Goal: Transaction & Acquisition: Purchase product/service

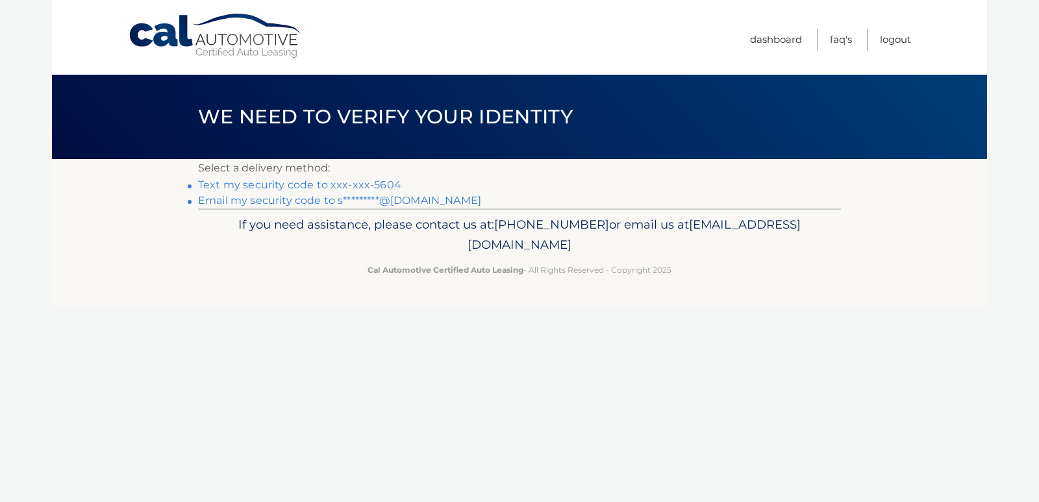
click at [272, 184] on link "Text my security code to xxx-xxx-5604" at bounding box center [299, 185] width 203 height 12
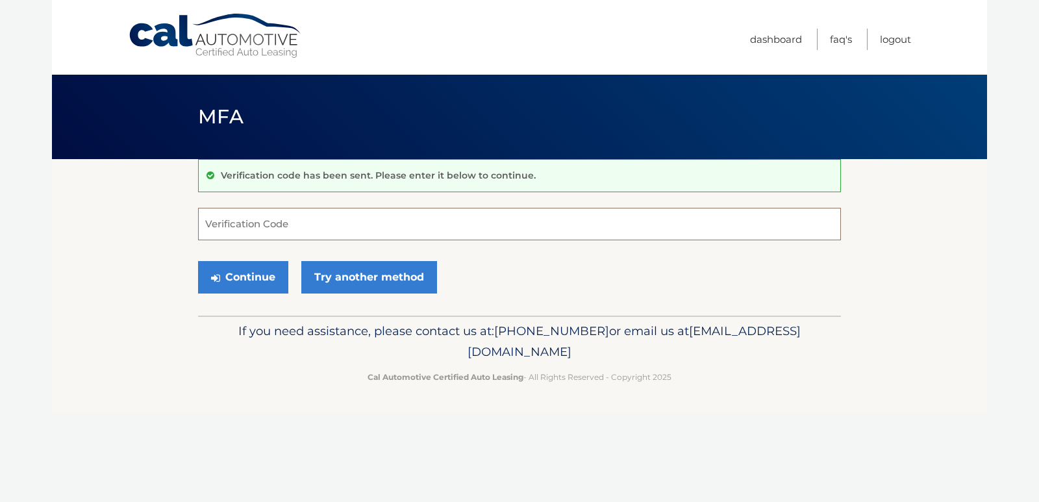
click at [273, 226] on input "Verification Code" at bounding box center [519, 224] width 643 height 32
type input "172443"
click at [240, 290] on button "Continue" at bounding box center [243, 277] width 90 height 32
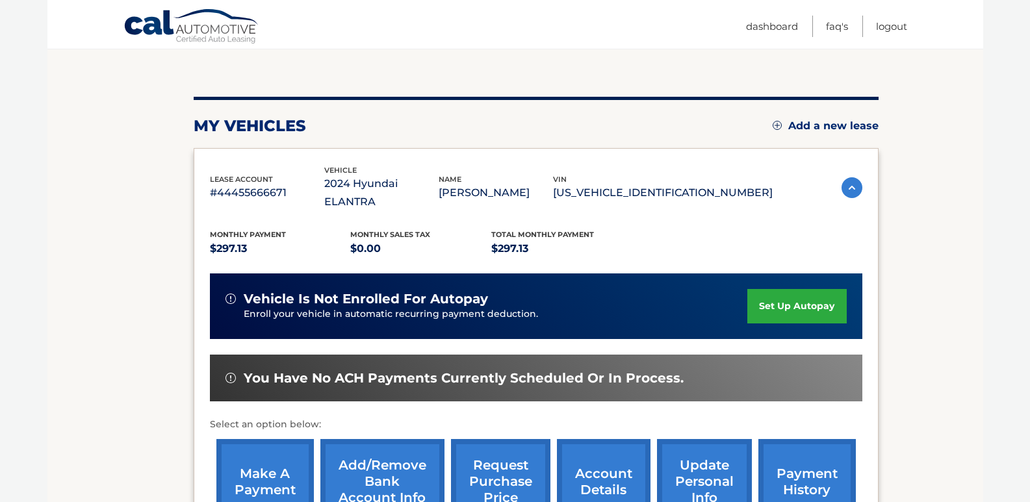
scroll to position [195, 0]
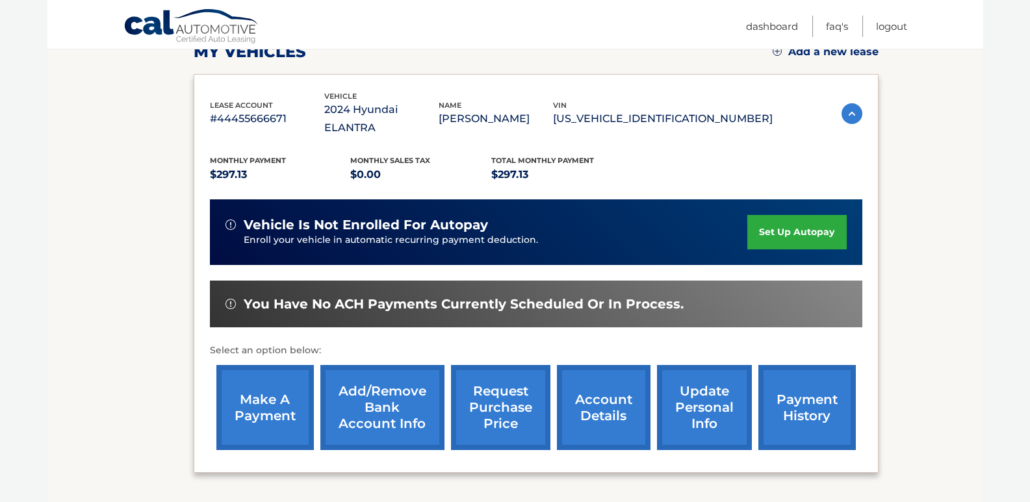
click at [276, 383] on link "make a payment" at bounding box center [264, 407] width 97 height 85
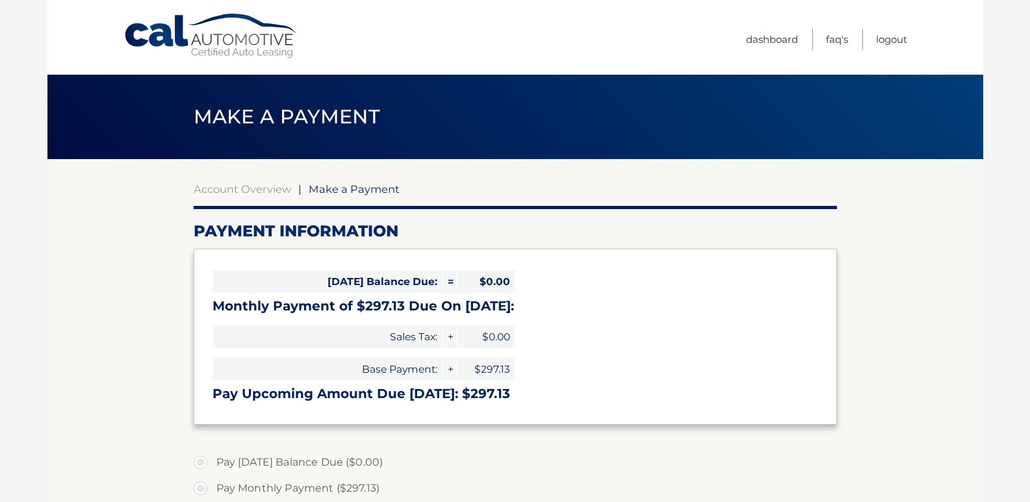
select select "OGUyZTU1MzAtNzQwMC00ODQyLTlhZmMtNDA1ZDY0NzRkMTU5"
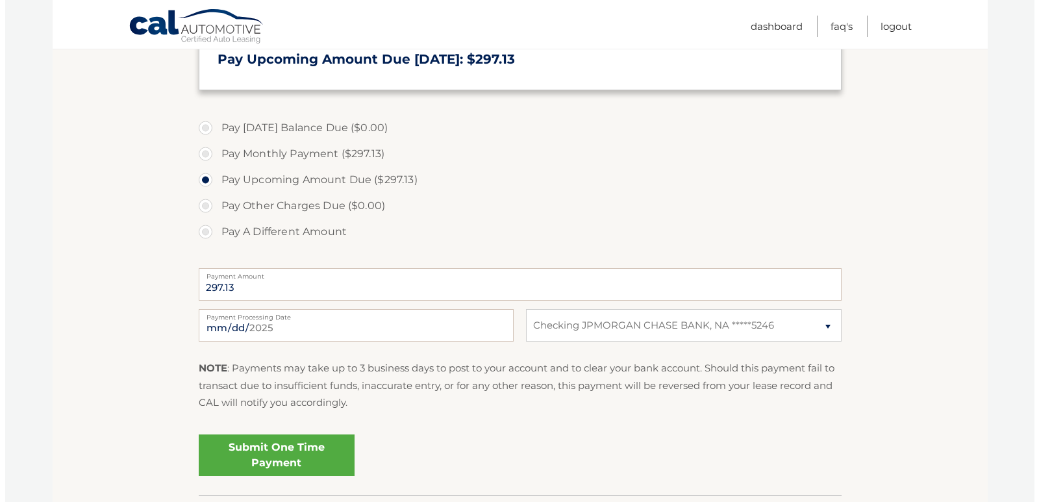
scroll to position [390, 0]
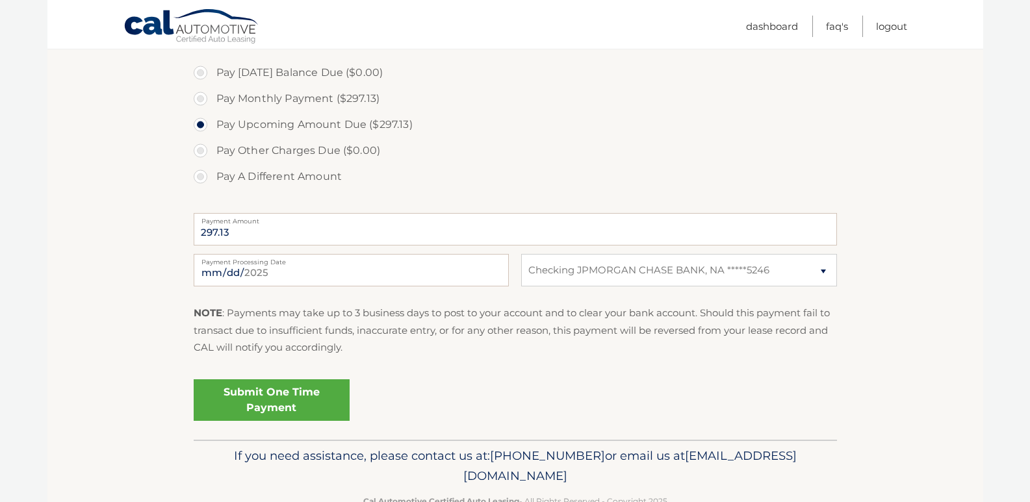
click at [270, 409] on link "Submit One Time Payment" at bounding box center [272, 400] width 156 height 42
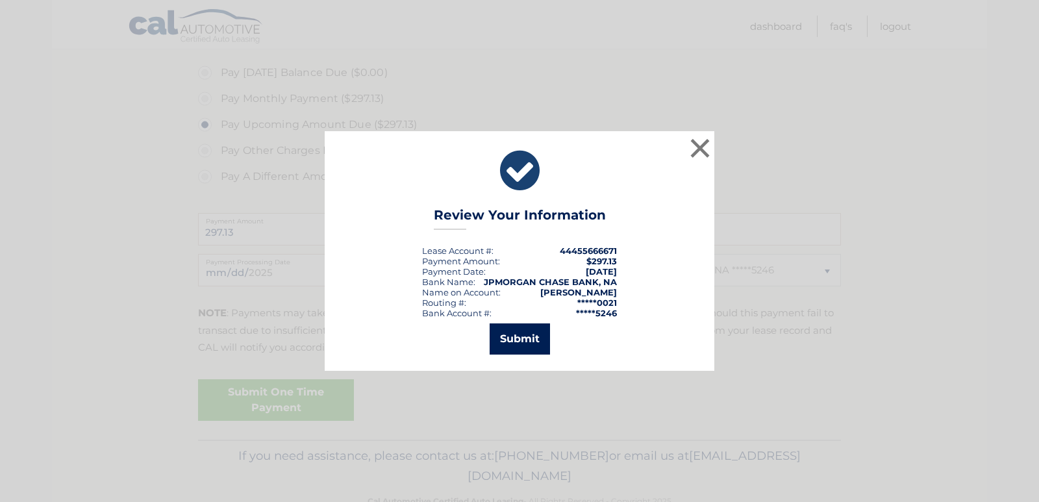
click at [522, 339] on button "Submit" at bounding box center [520, 339] width 60 height 31
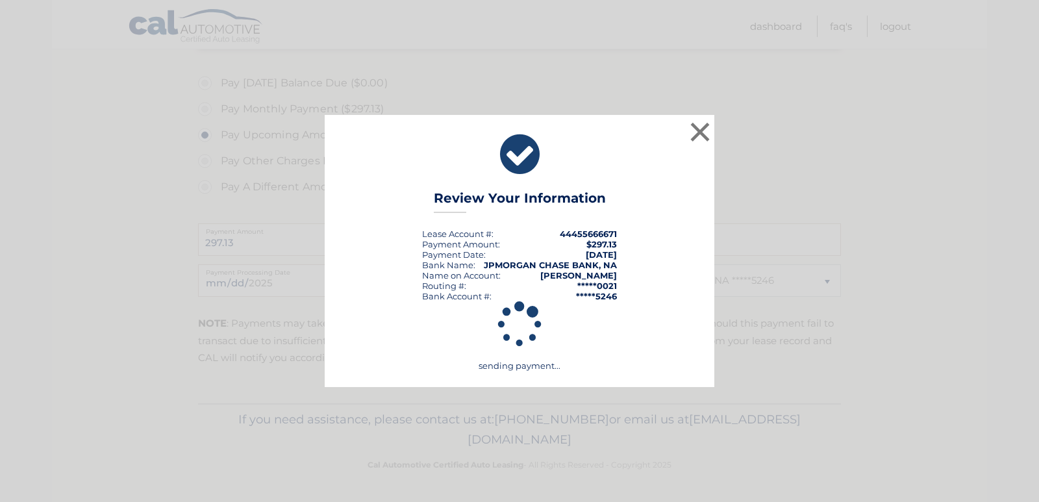
scroll to position [379, 0]
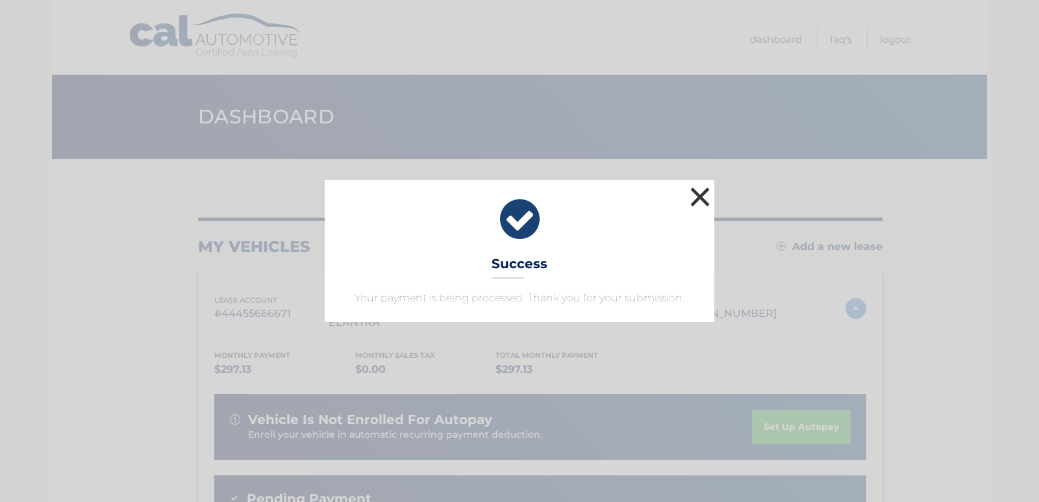
click at [700, 200] on button "×" at bounding box center [700, 197] width 26 height 26
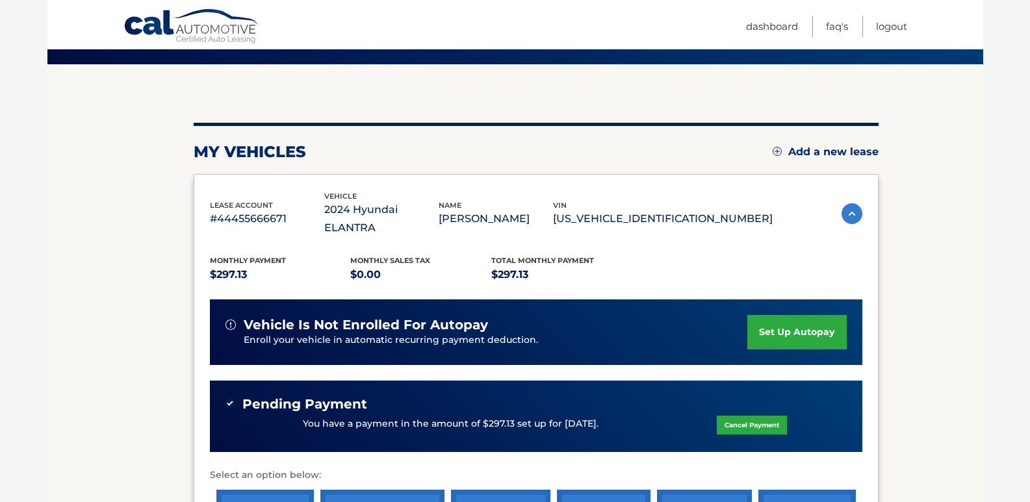
scroll to position [195, 0]
